Goal: Check status: Check status

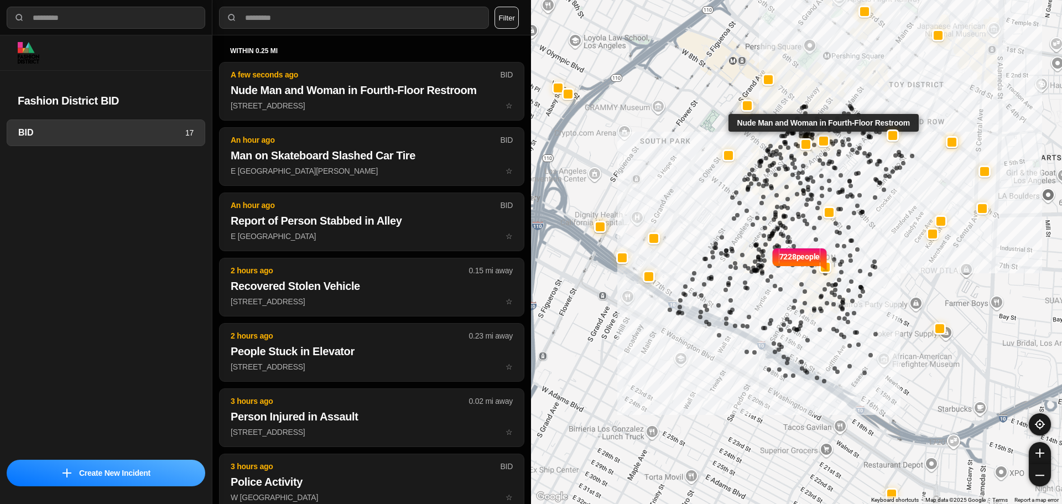
select select "*"
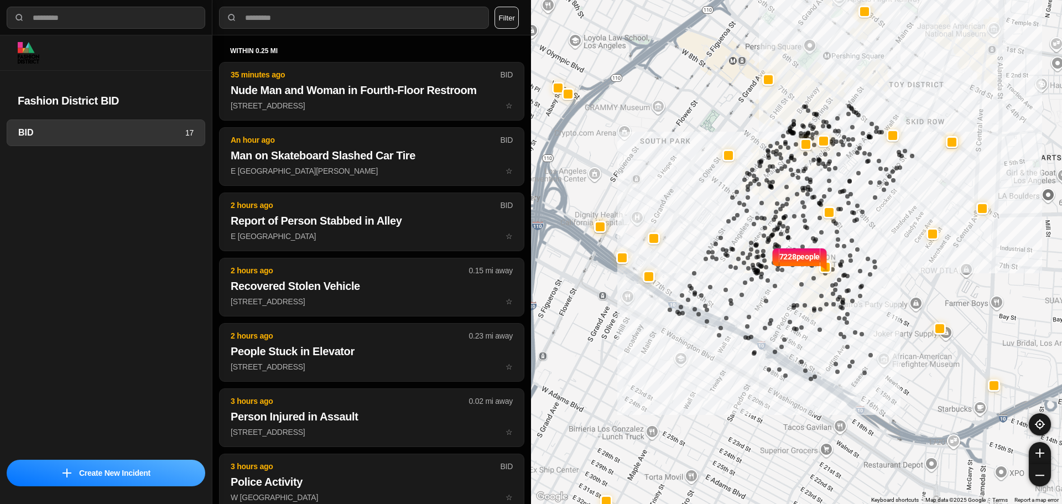
select select "*"
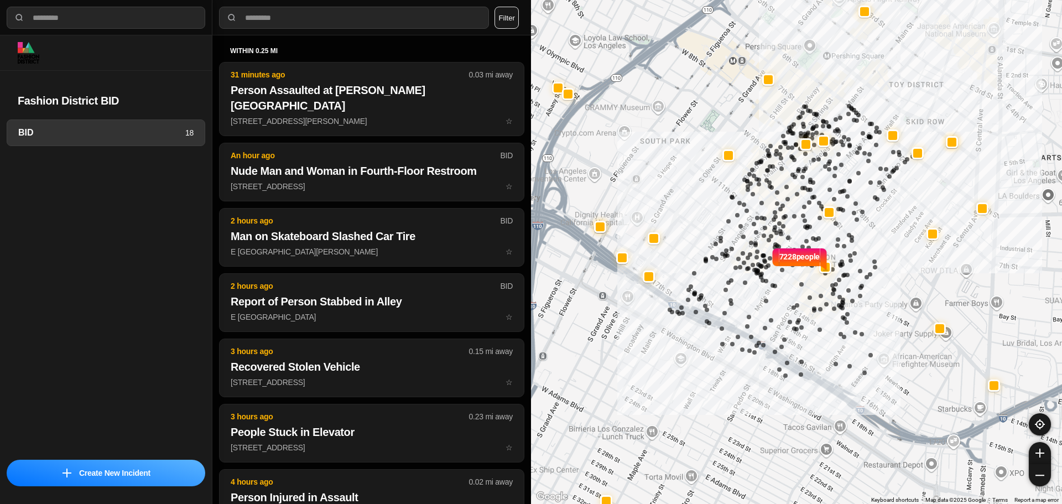
select select "*"
